Goal: Check status: Check status

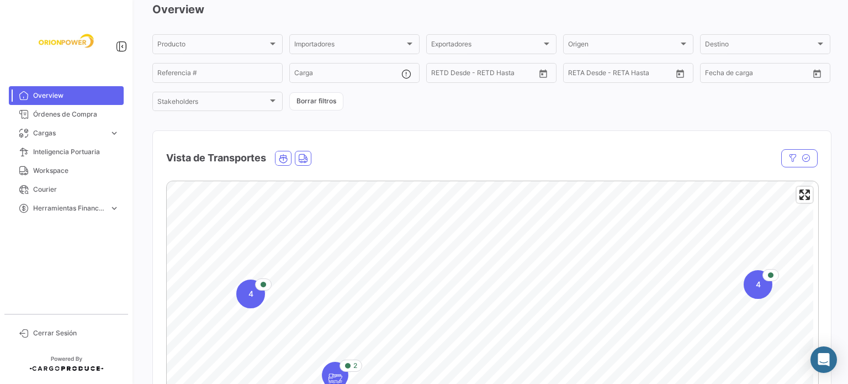
scroll to position [110, 0]
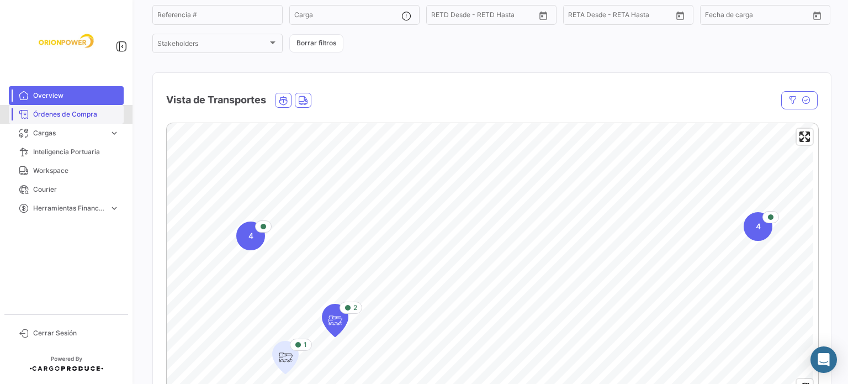
click at [61, 113] on span "Órdenes de Compra" at bounding box center [76, 114] width 86 height 10
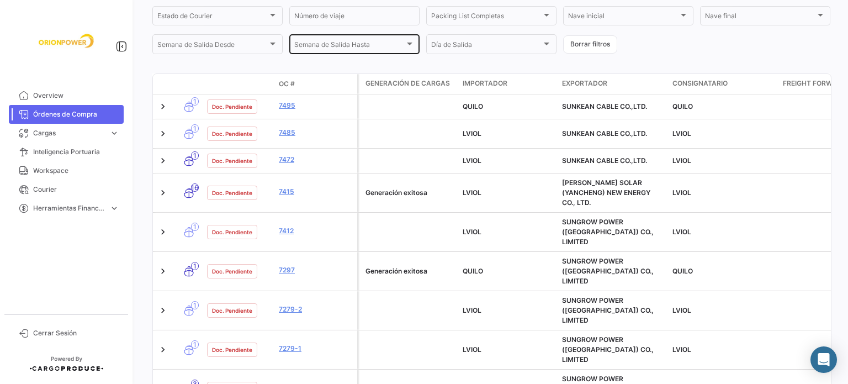
scroll to position [331, 0]
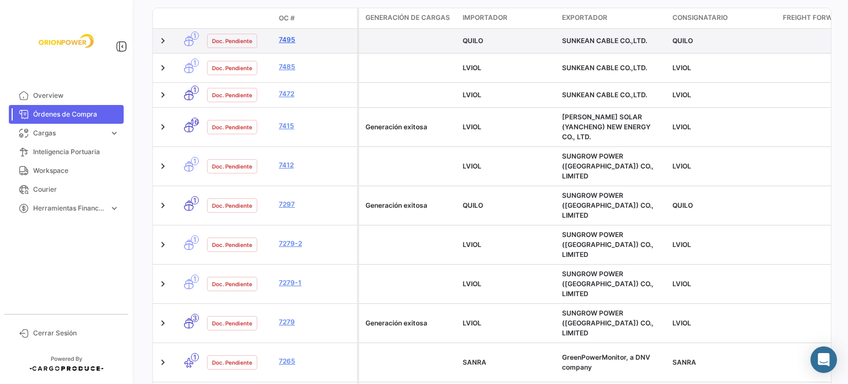
click at [294, 43] on link "7495" at bounding box center [316, 40] width 74 height 10
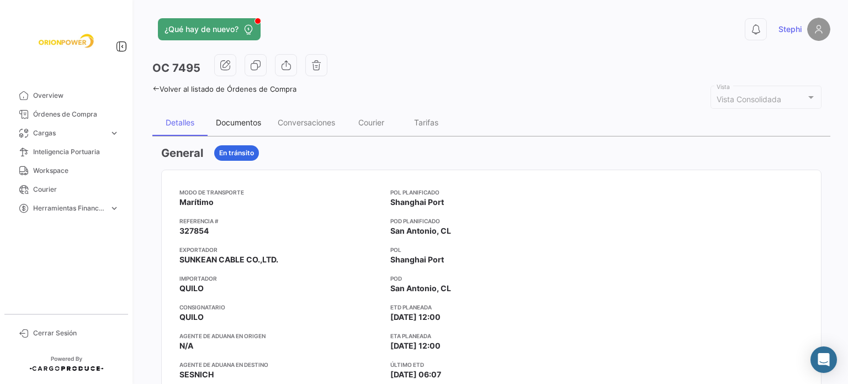
click at [256, 118] on div "Documentos" at bounding box center [238, 122] width 45 height 9
